Goal: Task Accomplishment & Management: Use online tool/utility

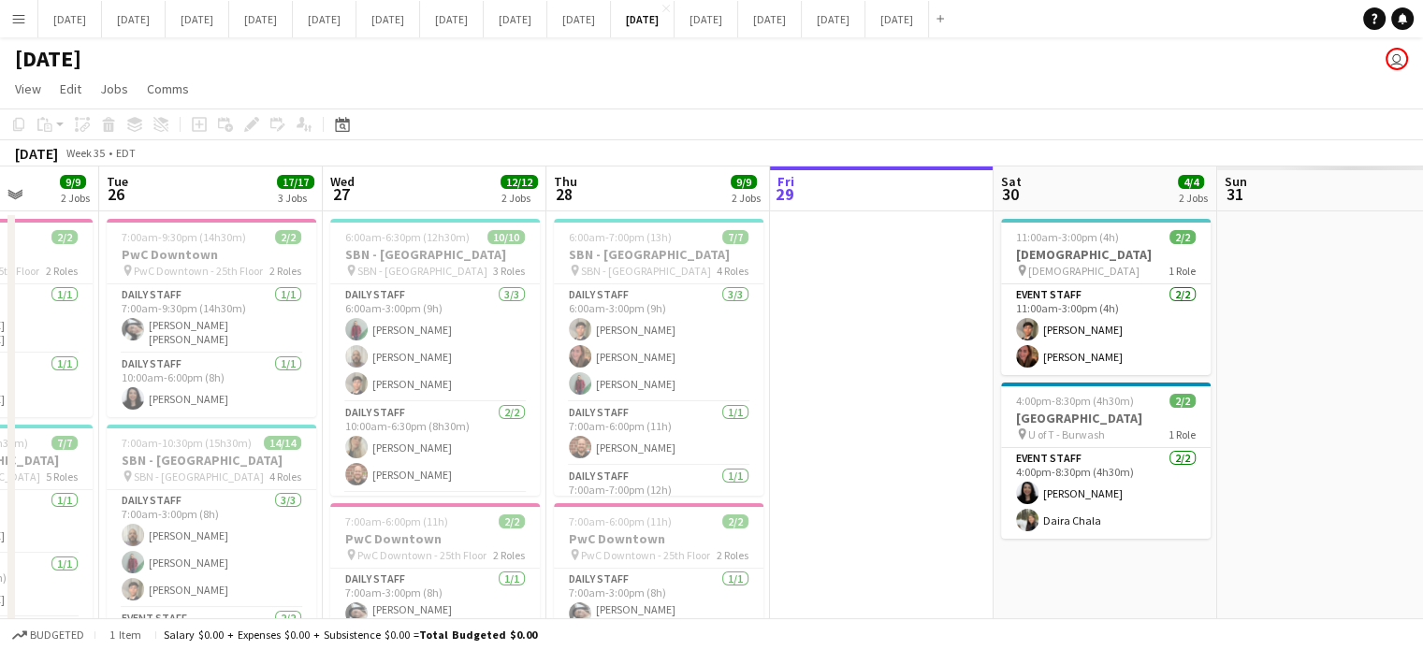
drag, startPoint x: 1204, startPoint y: 414, endPoint x: 656, endPoint y: 411, distance: 548.2
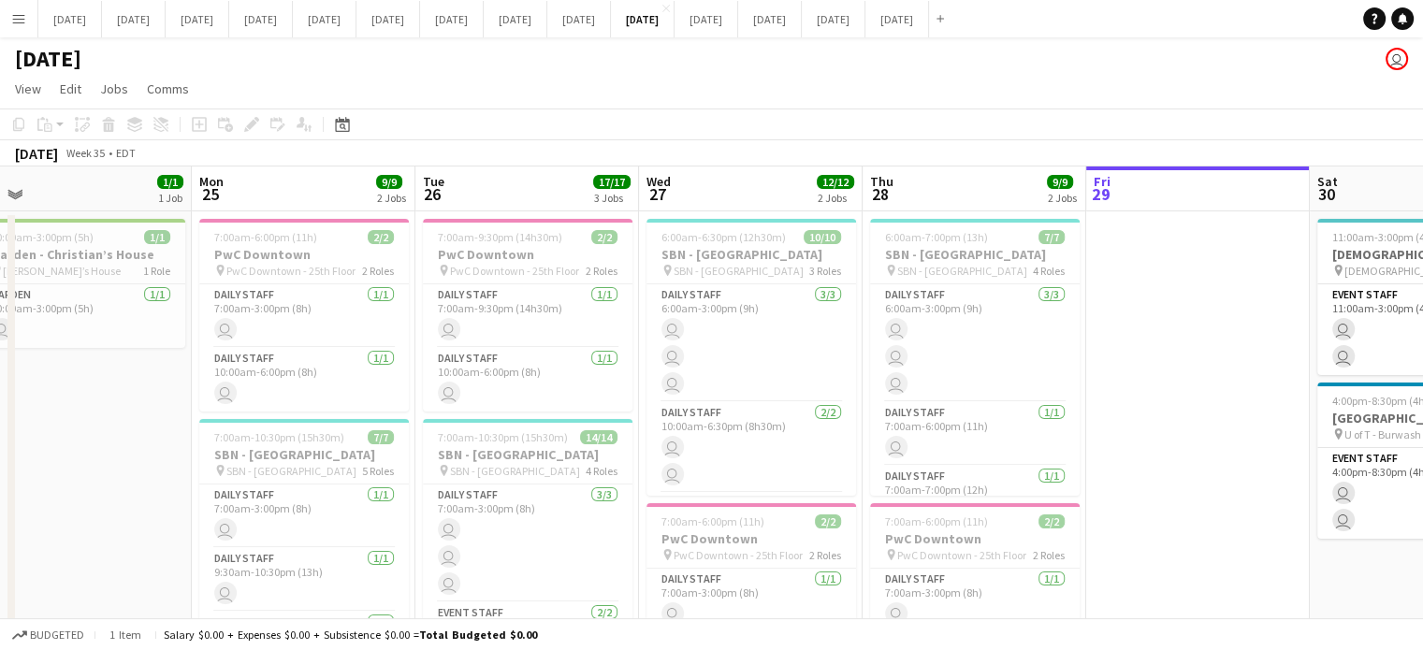
drag, startPoint x: 754, startPoint y: 443, endPoint x: 1071, endPoint y: 425, distance: 317.6
click at [1071, 425] on app-calendar-viewport "Fri 22 Sat 23 2/2 1 Job Sun 24 1/1 1 Job Mon 25 9/9 2 Jobs Tue 26 17/17 3 Jobs …" at bounding box center [711, 520] width 1423 height 706
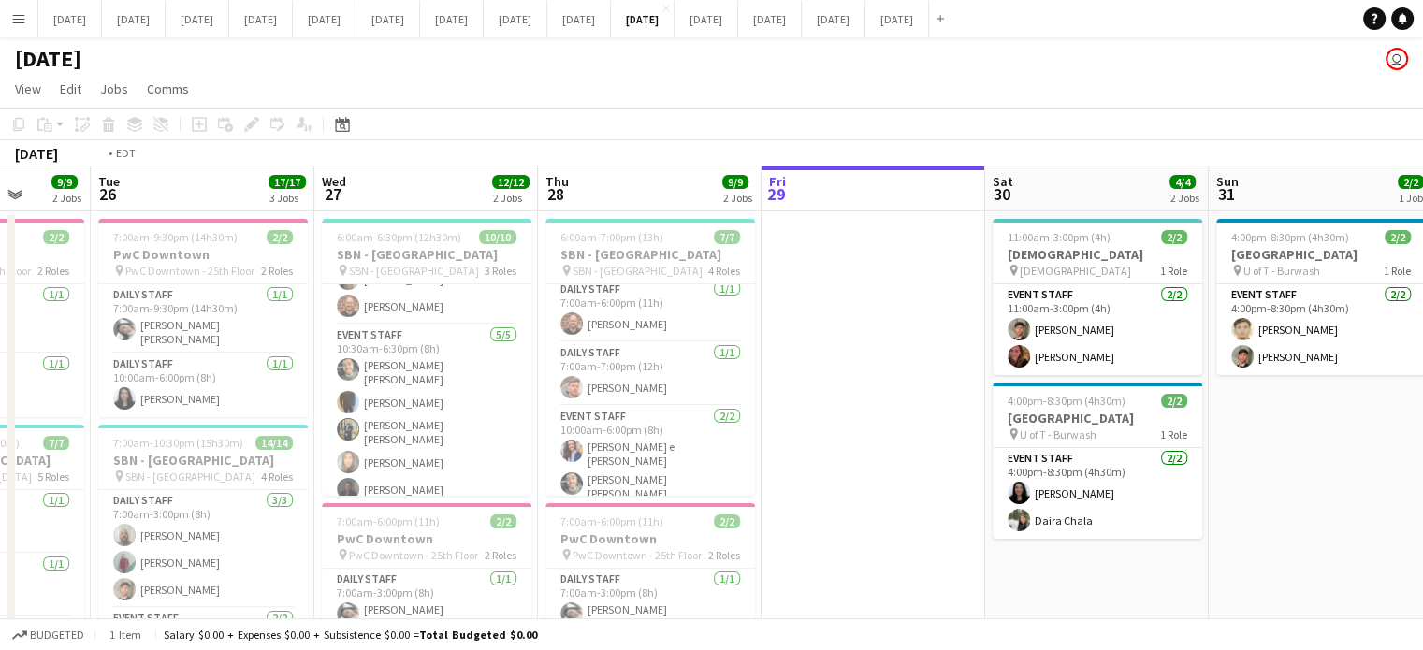
scroll to position [0, 849]
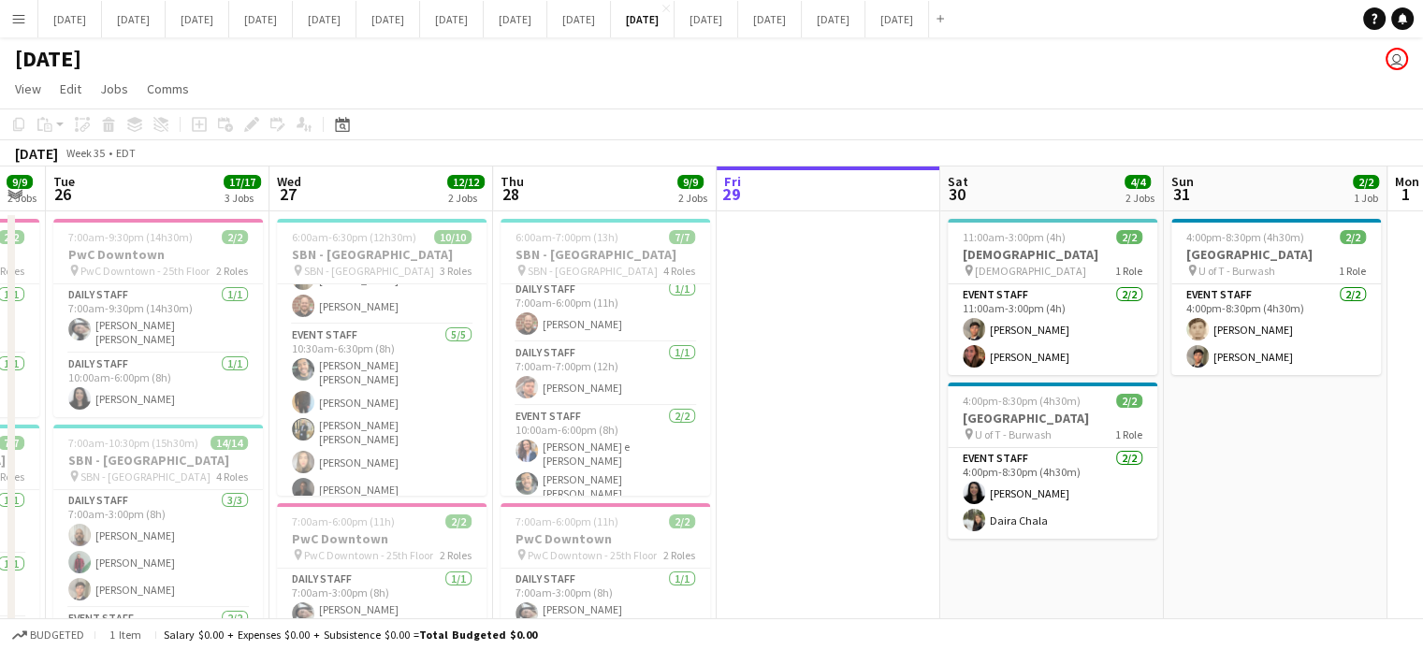
drag, startPoint x: 1153, startPoint y: 470, endPoint x: 856, endPoint y: 478, distance: 296.7
click at [856, 478] on app-calendar-viewport "Fri 22 3/3 2 Jobs Sat 23 2/2 1 Job Sun 24 1/1 1 Job Mon 25 9/9 2 Jobs Tue 26 17…" at bounding box center [711, 520] width 1423 height 706
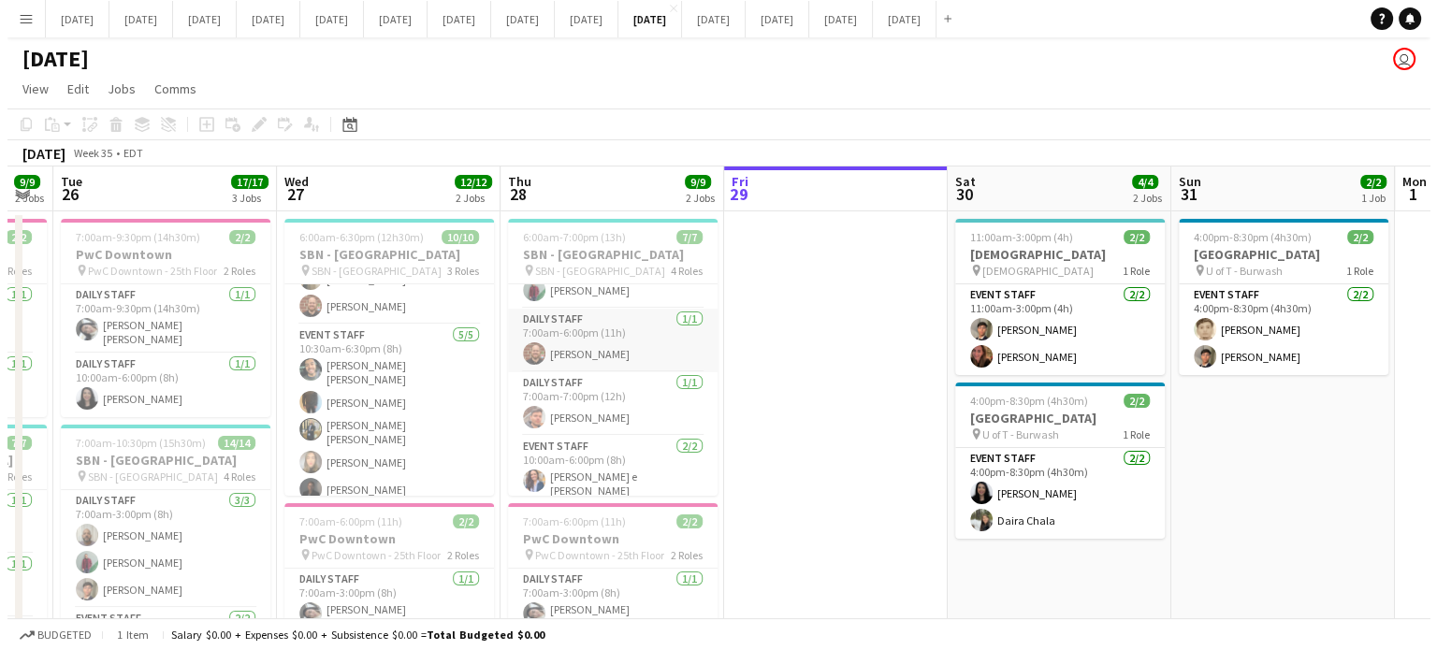
scroll to position [123, 0]
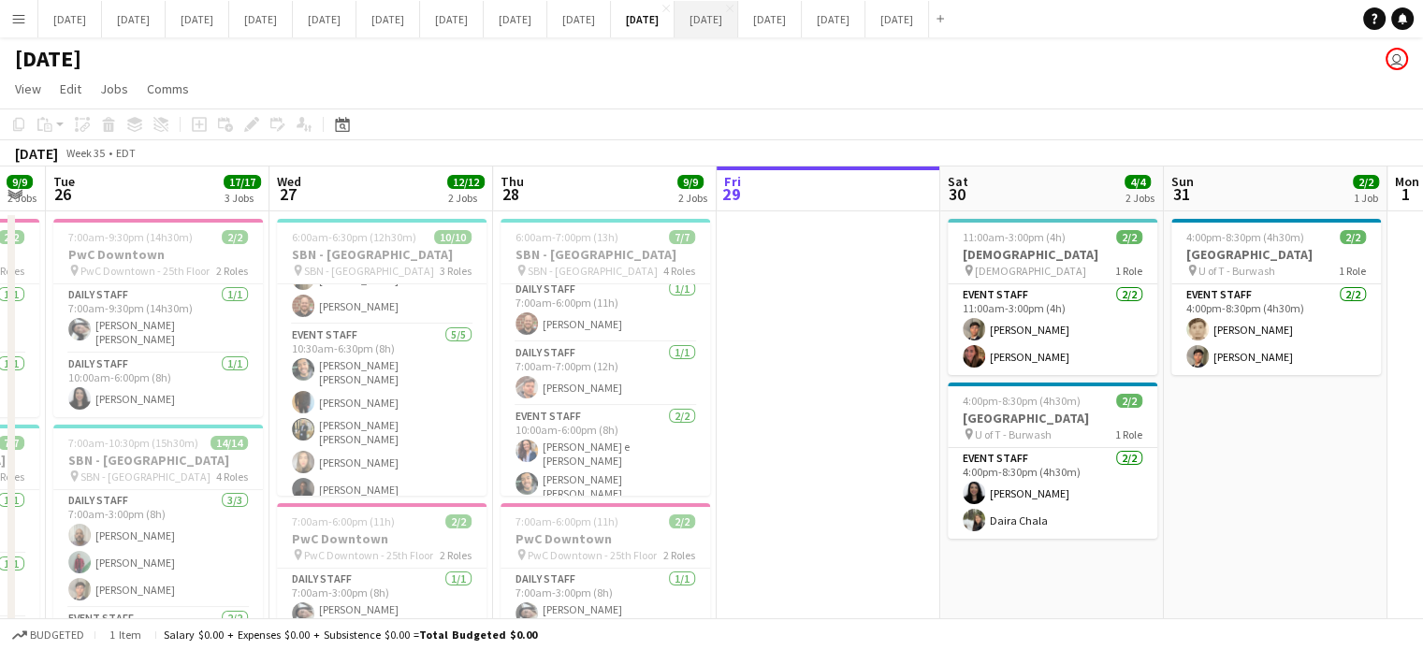
click at [738, 19] on button "[DATE] Close" at bounding box center [707, 19] width 64 height 36
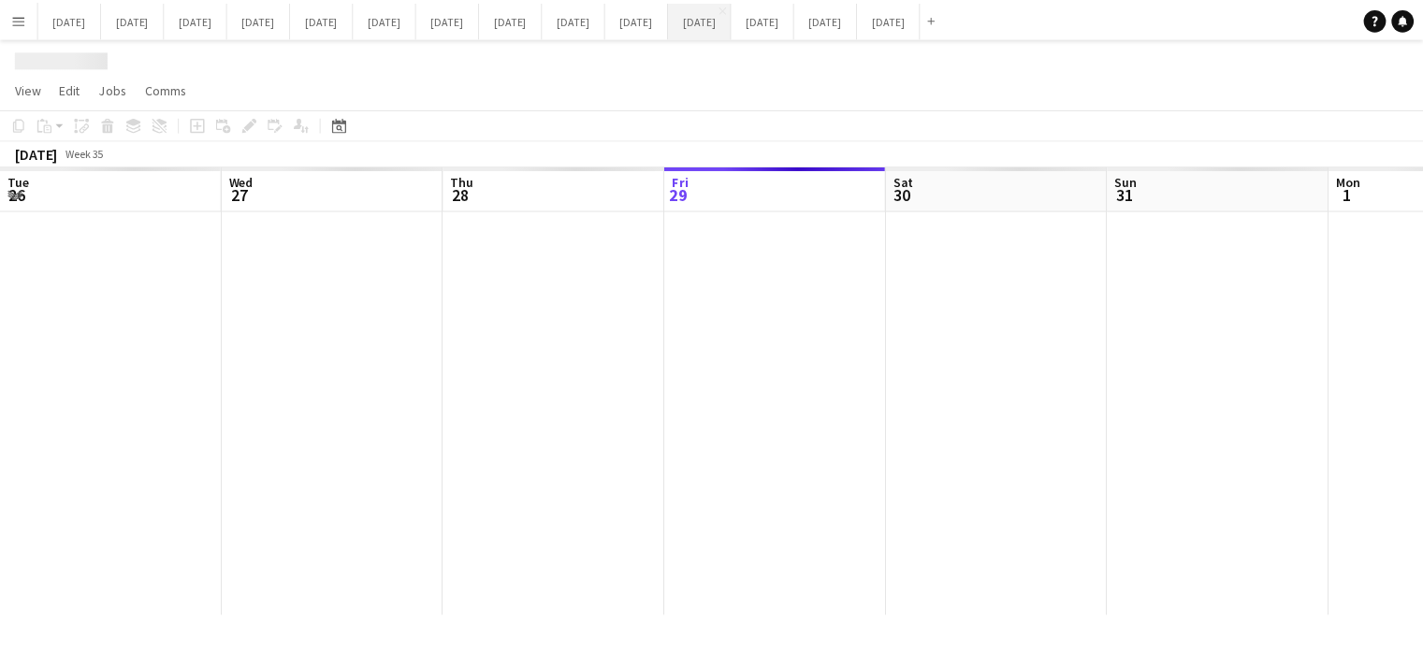
scroll to position [0, 447]
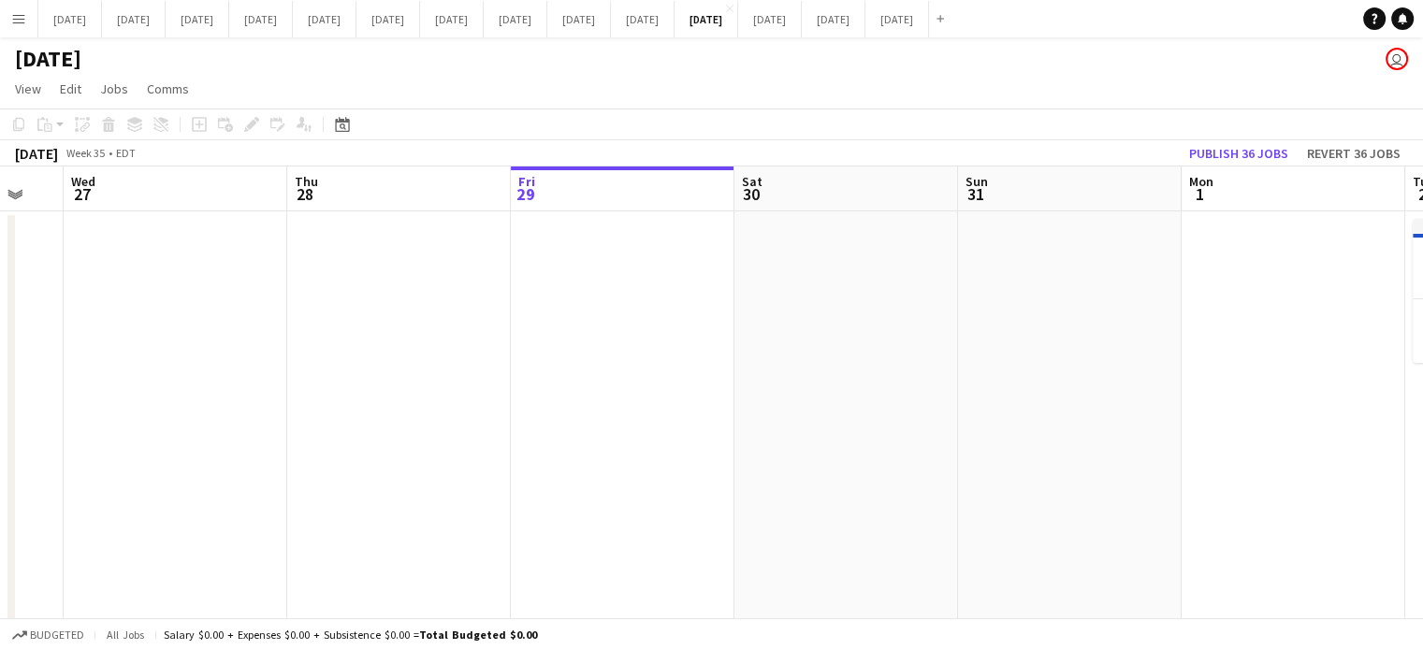
drag, startPoint x: 1034, startPoint y: 407, endPoint x: 995, endPoint y: 390, distance: 41.9
click at [1325, 425] on app-calendar-viewport "Mon 25 Tue 26 Wed 27 Thu 28 Fri 29 Sat 30 Sun 31 Mon 1 Tue 2 0/1 1 Job Wed 3 1/…" at bounding box center [711, 503] width 1423 height 673
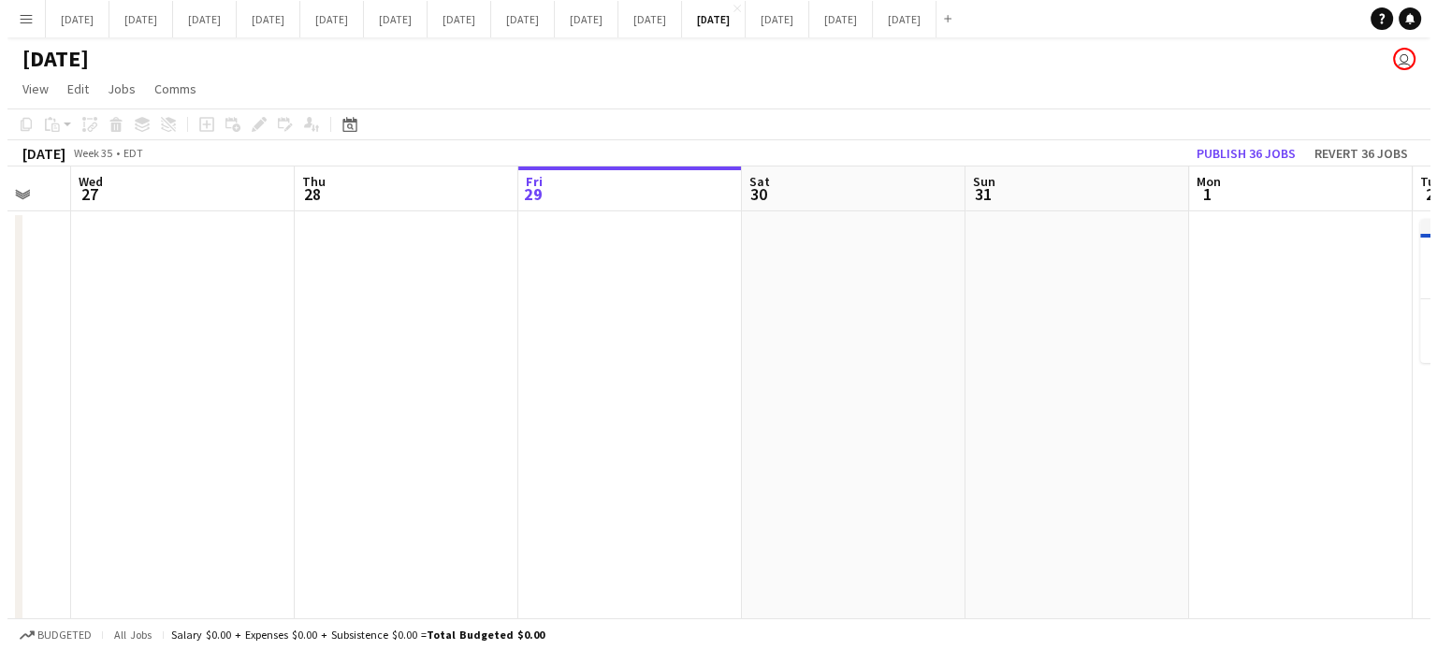
scroll to position [0, 380]
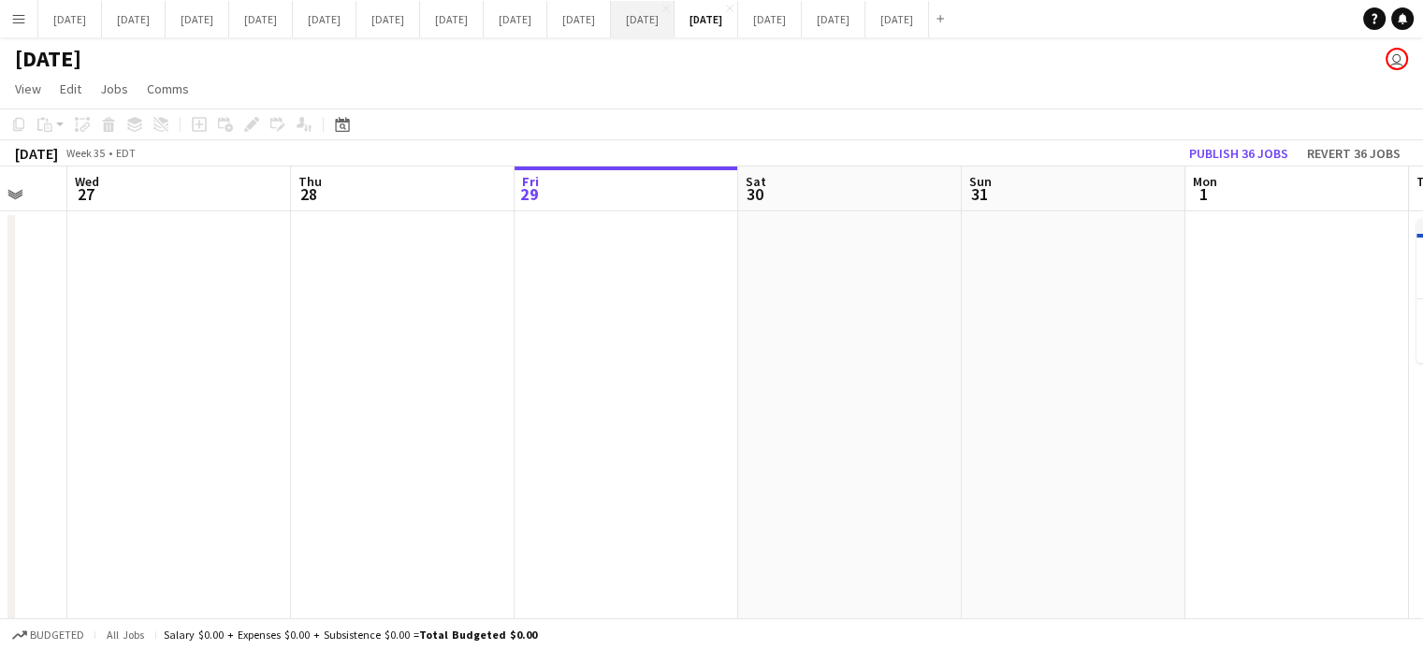
click at [675, 21] on button "[DATE] Close" at bounding box center [643, 19] width 64 height 36
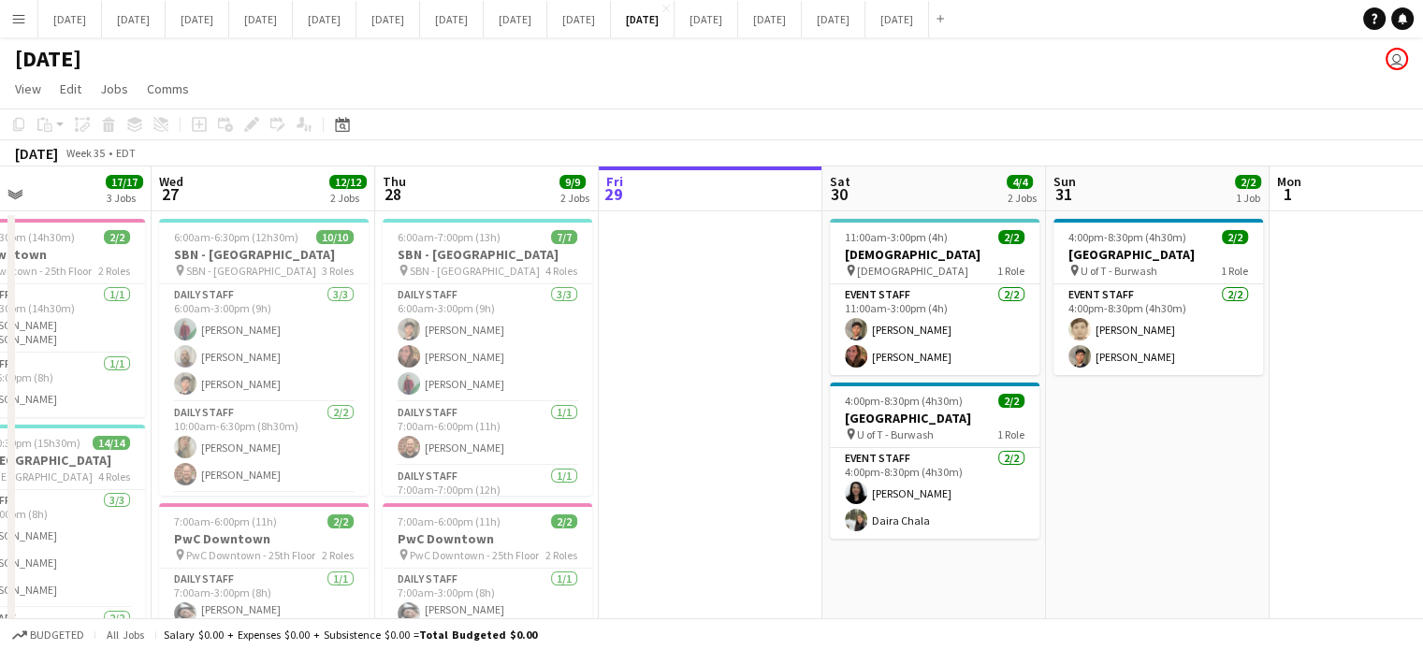
scroll to position [0, 504]
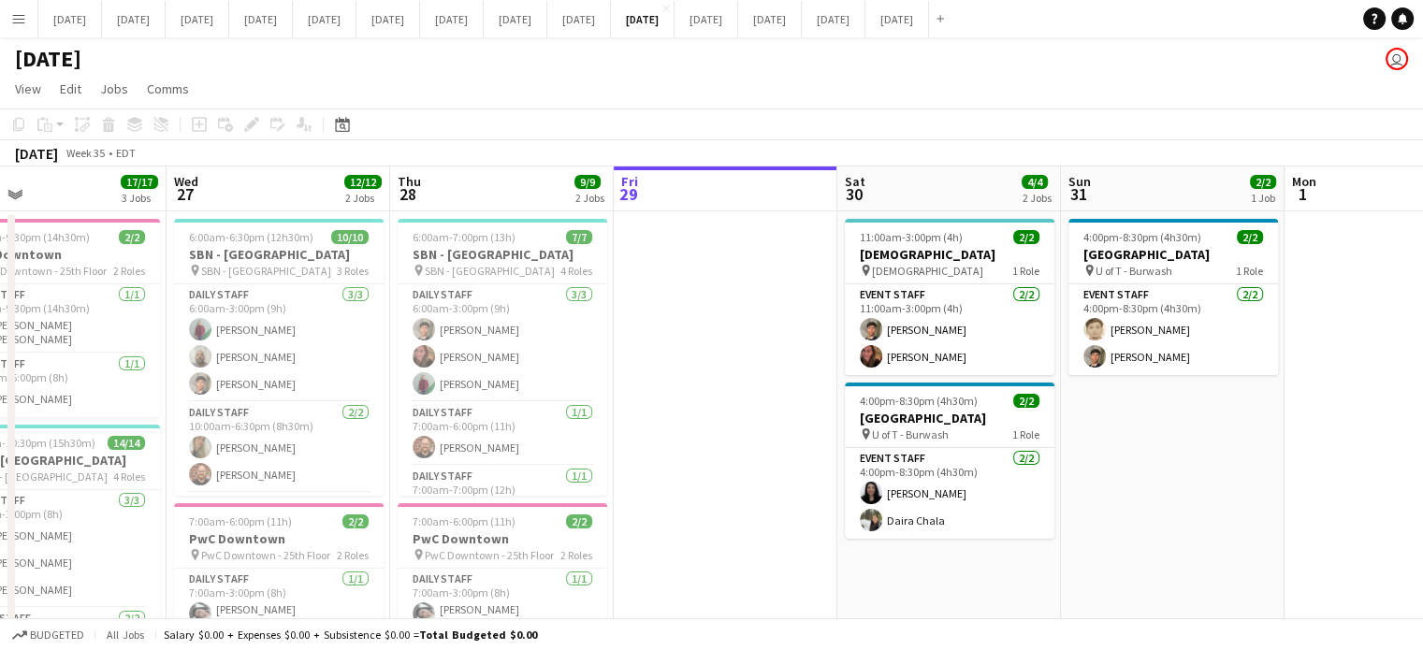
drag, startPoint x: 380, startPoint y: 385, endPoint x: 764, endPoint y: 358, distance: 385.5
click at [764, 358] on app-calendar-viewport "Sun 24 Mon 25 Tue 26 17/17 3 Jobs Wed 27 12/12 2 Jobs Thu 28 9/9 2 Jobs Fri 29 …" at bounding box center [711, 520] width 1423 height 706
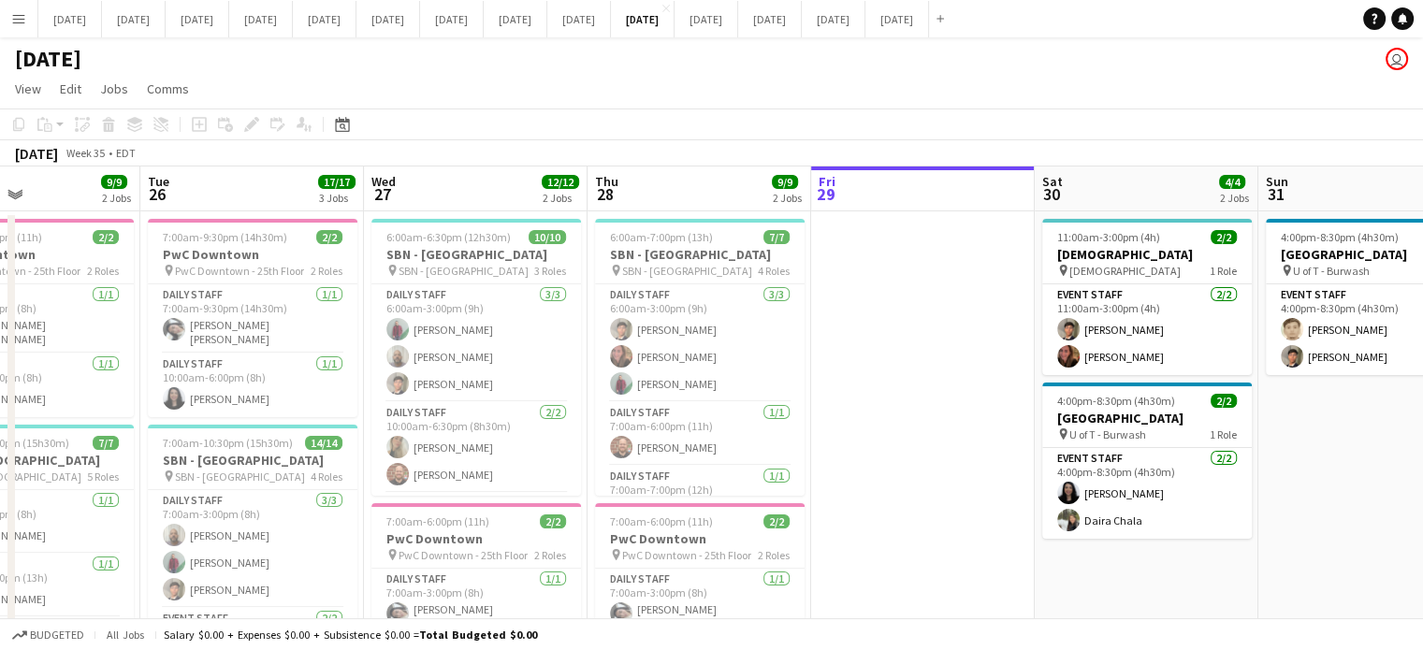
drag, startPoint x: 752, startPoint y: 357, endPoint x: 891, endPoint y: 349, distance: 138.7
click at [891, 349] on app-calendar-viewport "Sat 23 Sun 24 1/1 1 Job Mon 25 9/9 2 Jobs Tue 26 17/17 3 Jobs Wed 27 12/12 2 Jo…" at bounding box center [711, 520] width 1423 height 706
click at [501, 243] on span "6:00am-6:30pm (12h30m)" at bounding box center [449, 237] width 124 height 14
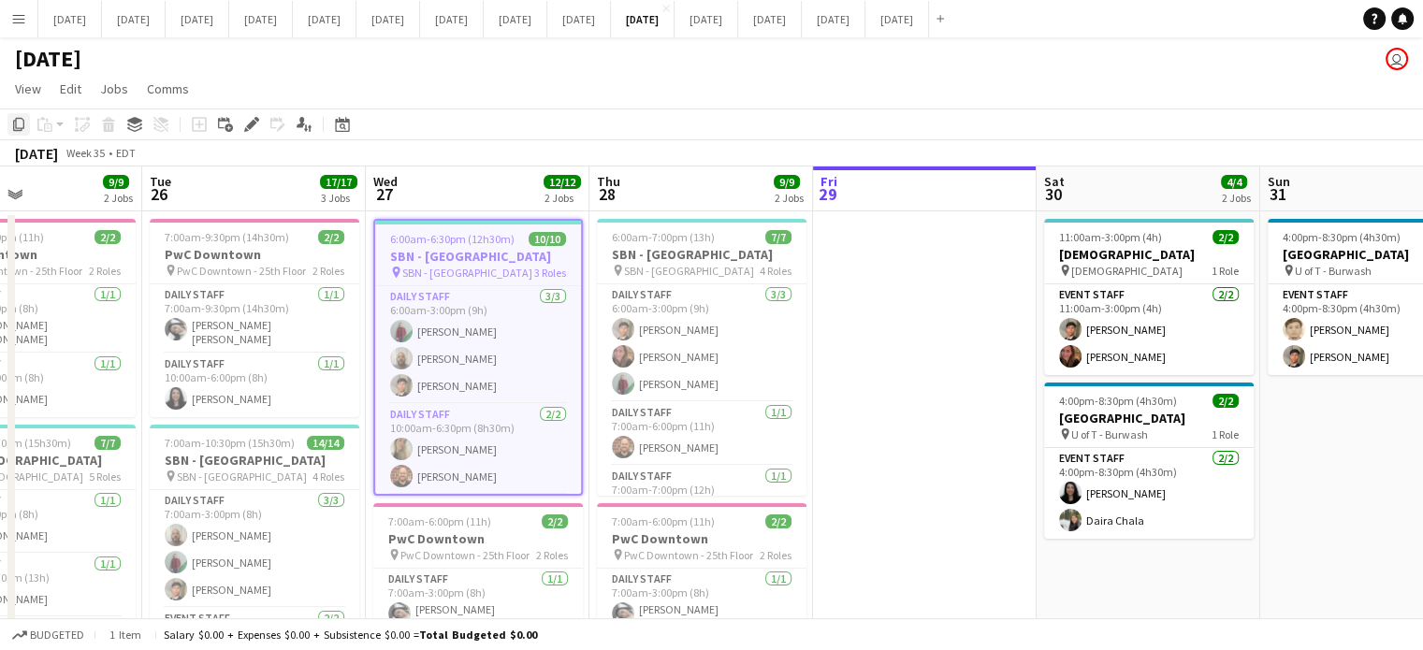
click at [15, 126] on icon at bounding box center [18, 124] width 11 height 13
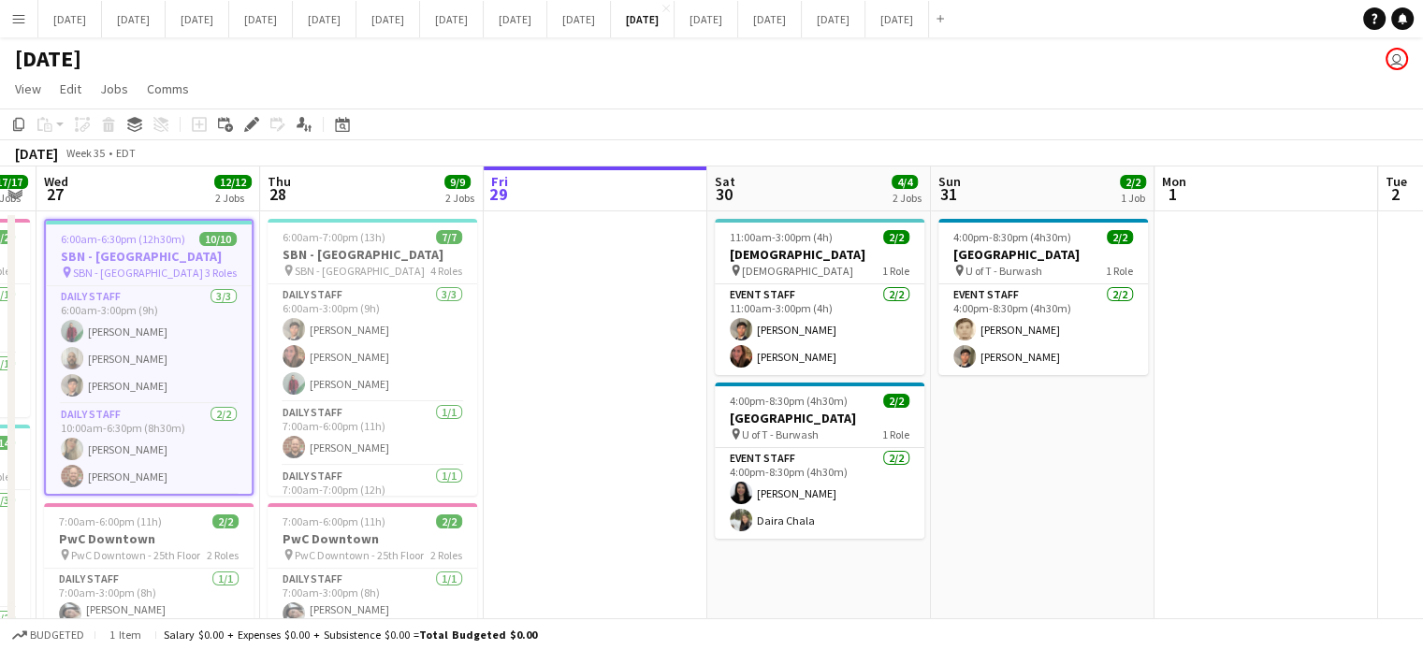
drag, startPoint x: 959, startPoint y: 373, endPoint x: 187, endPoint y: 303, distance: 775.0
click at [181, 309] on app-calendar-viewport "Sat 23 2/2 1 Job Sun 24 1/1 1 Job Mon 25 9/9 2 Jobs Tue 26 17/17 3 Jobs Wed 27 …" at bounding box center [711, 520] width 1423 height 706
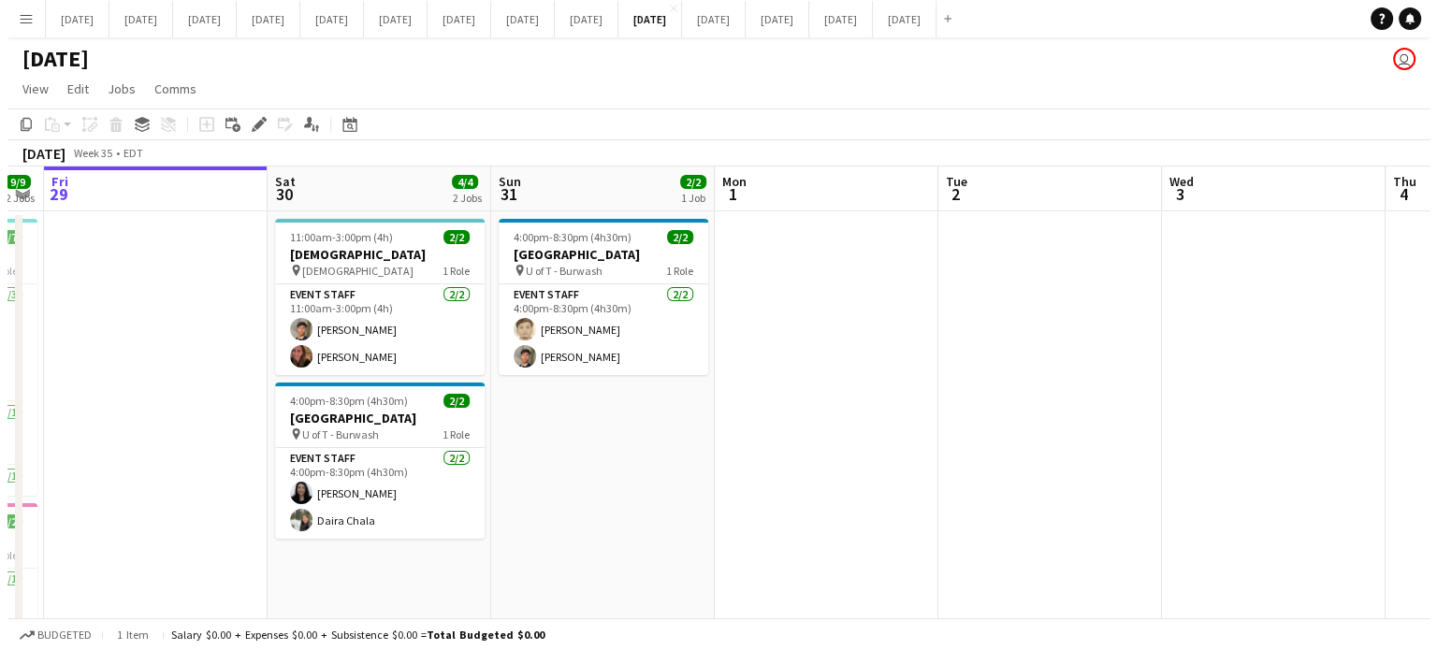
scroll to position [0, 859]
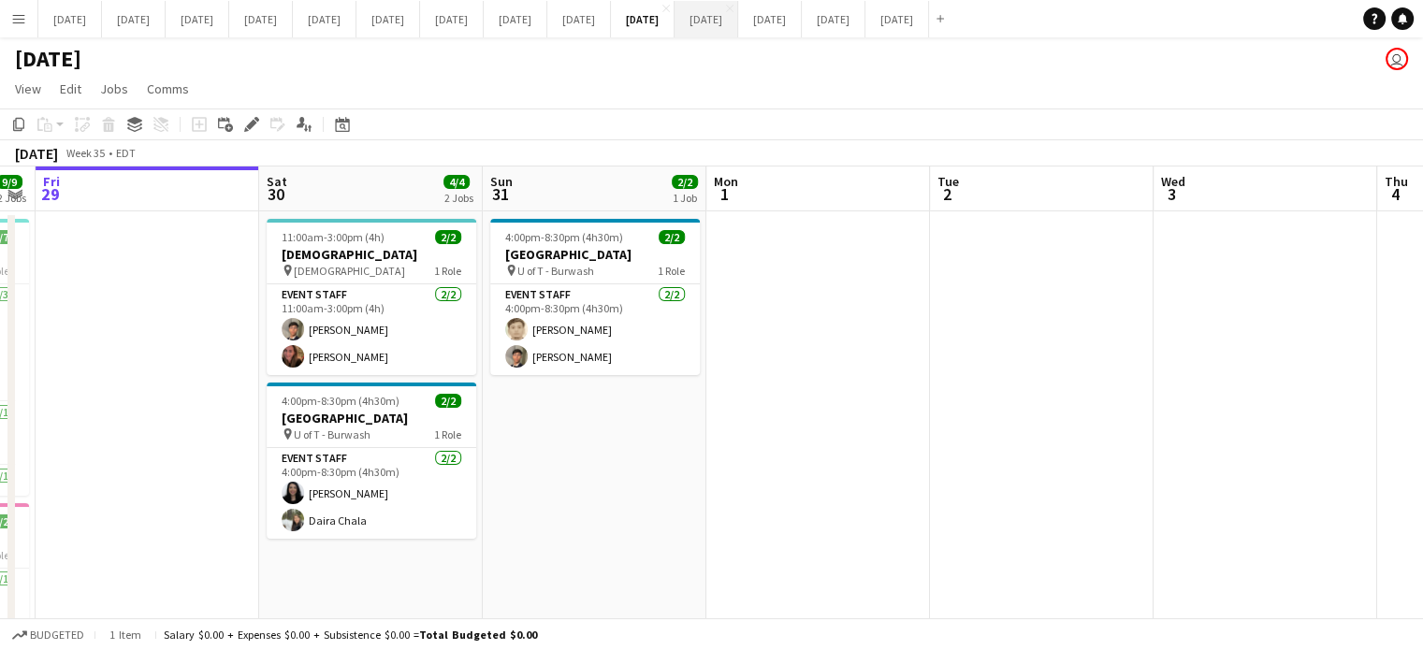
click at [738, 33] on button "[DATE] Close" at bounding box center [707, 19] width 64 height 36
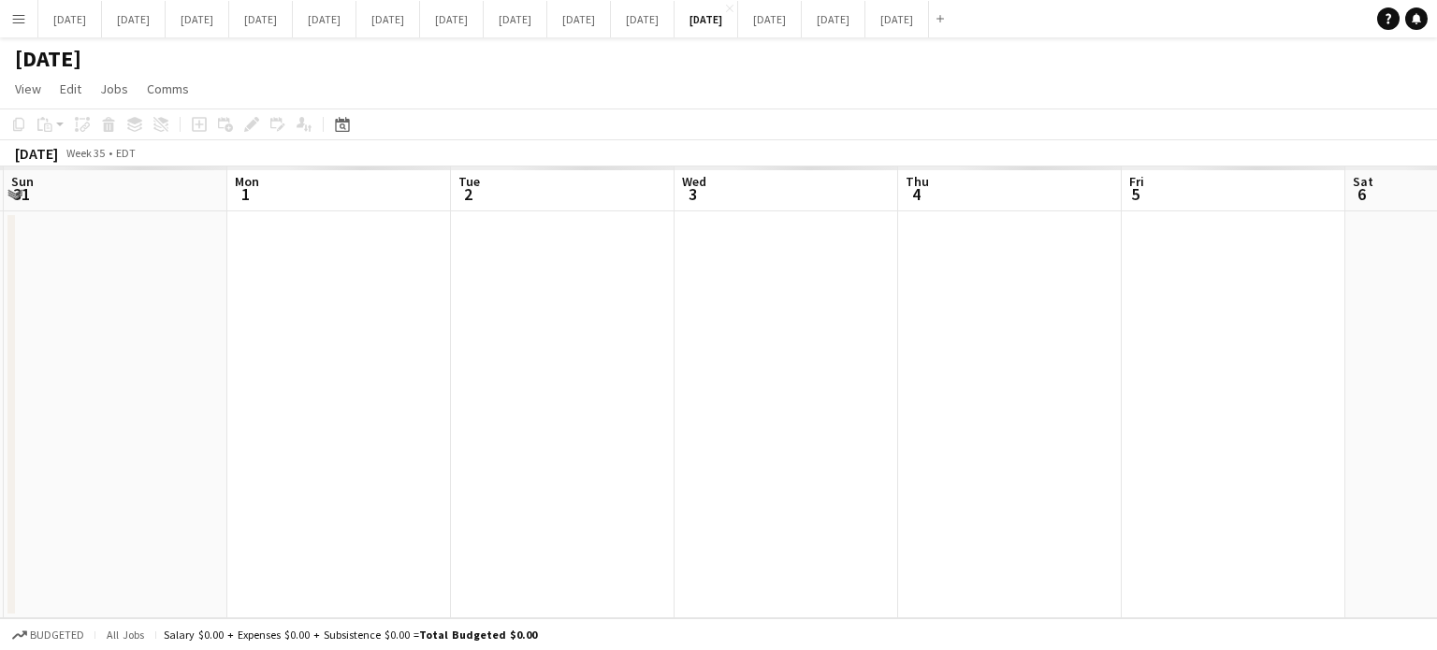
drag, startPoint x: 1141, startPoint y: 326, endPoint x: 531, endPoint y: 291, distance: 610.9
click at [480, 312] on app-calendar-viewport "Thu 28 Fri 29 Sat 30 Sun 31 Mon 1 Tue 2 Wed 3 Thu 4 Fri 5 Sat 6 Sun 7 Mon 8" at bounding box center [718, 393] width 1437 height 452
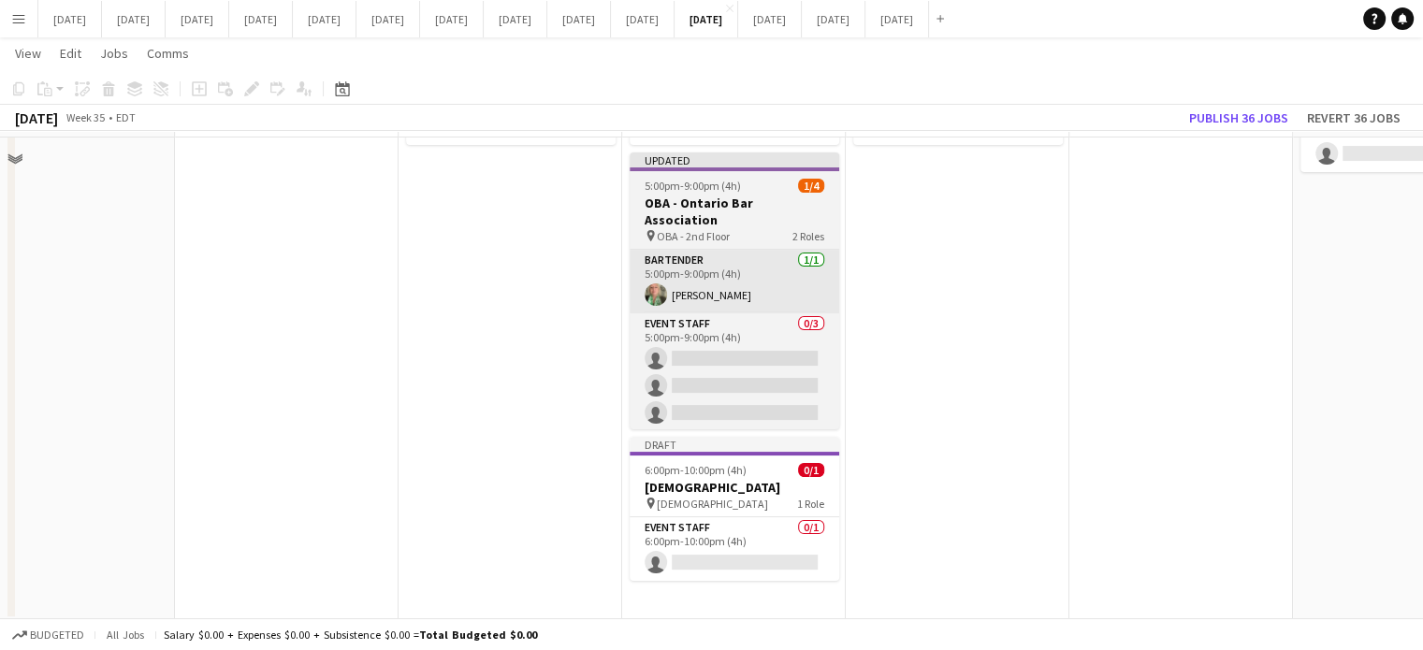
scroll to position [218, 0]
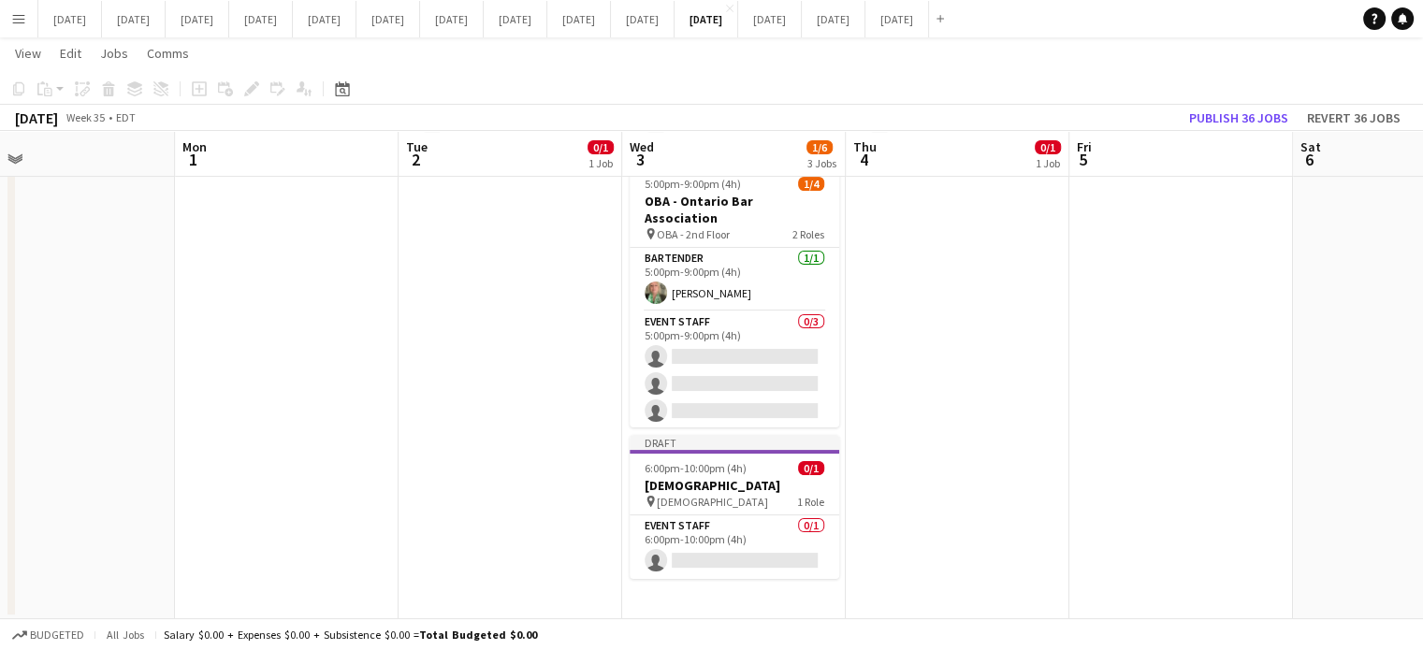
click at [696, 575] on app-date-cell "Draft 10:00am-6:30pm (8h30m) 0/1 OMERS pin OMERS - 21st Floor 1 Role Daily Staf…" at bounding box center [734, 306] width 224 height 628
click at [47, 84] on icon "Paste" at bounding box center [44, 88] width 15 height 15
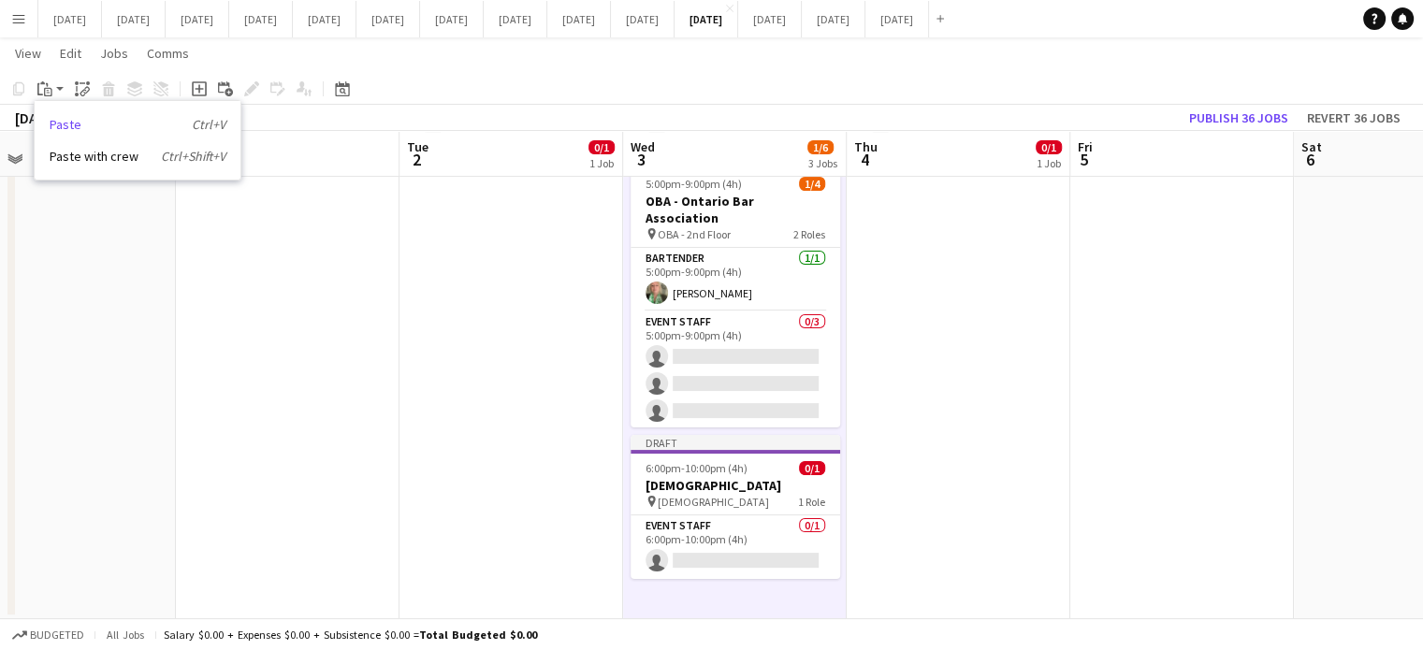
click at [65, 129] on link "Paste Ctrl+V" at bounding box center [138, 124] width 176 height 17
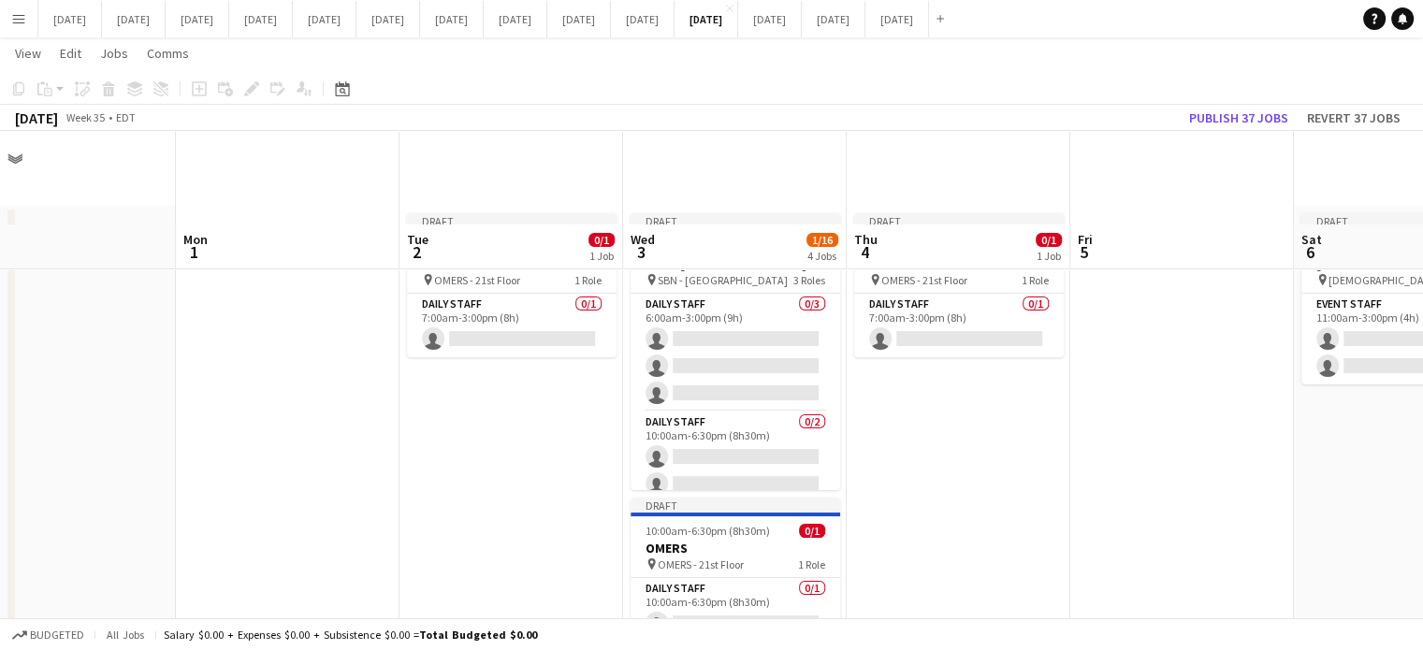
scroll to position [0, 0]
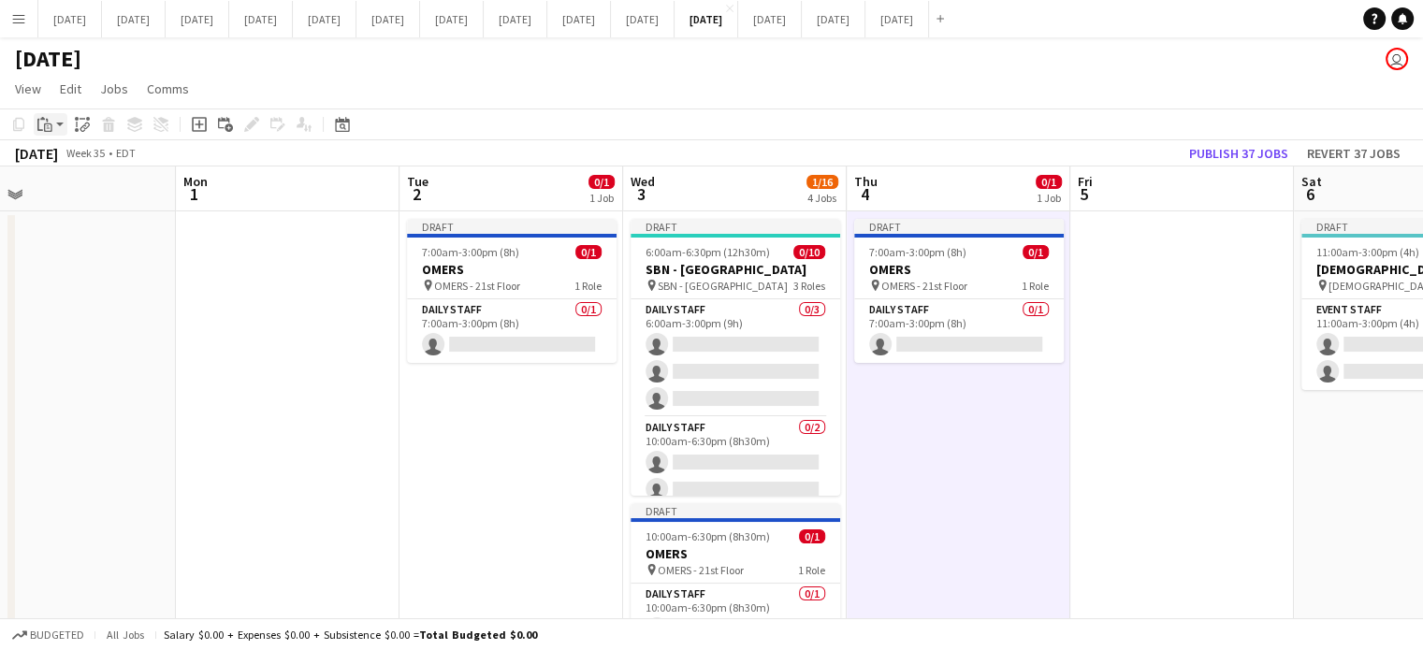
click at [52, 126] on div "Paste" at bounding box center [45, 124] width 22 height 22
click at [79, 160] on link "Paste Ctrl+V" at bounding box center [138, 160] width 176 height 17
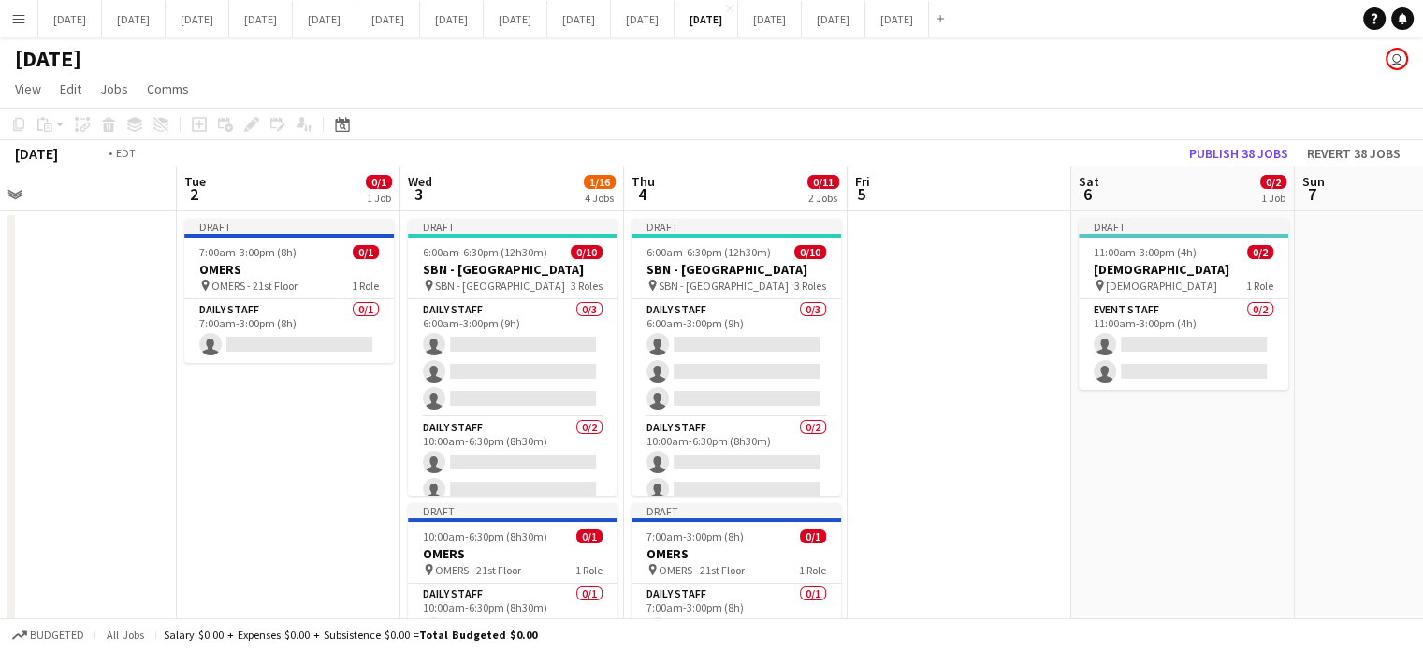
drag, startPoint x: 1257, startPoint y: 374, endPoint x: 1299, endPoint y: 368, distance: 41.7
click at [1299, 368] on app-calendar-viewport "Sat 30 Sun 31 Mon 1 Tue 2 0/1 1 Job Wed 3 1/16 4 Jobs Thu 4 0/11 2 Jobs Fri 5 S…" at bounding box center [711, 645] width 1423 height 957
